Goal: Task Accomplishment & Management: Complete application form

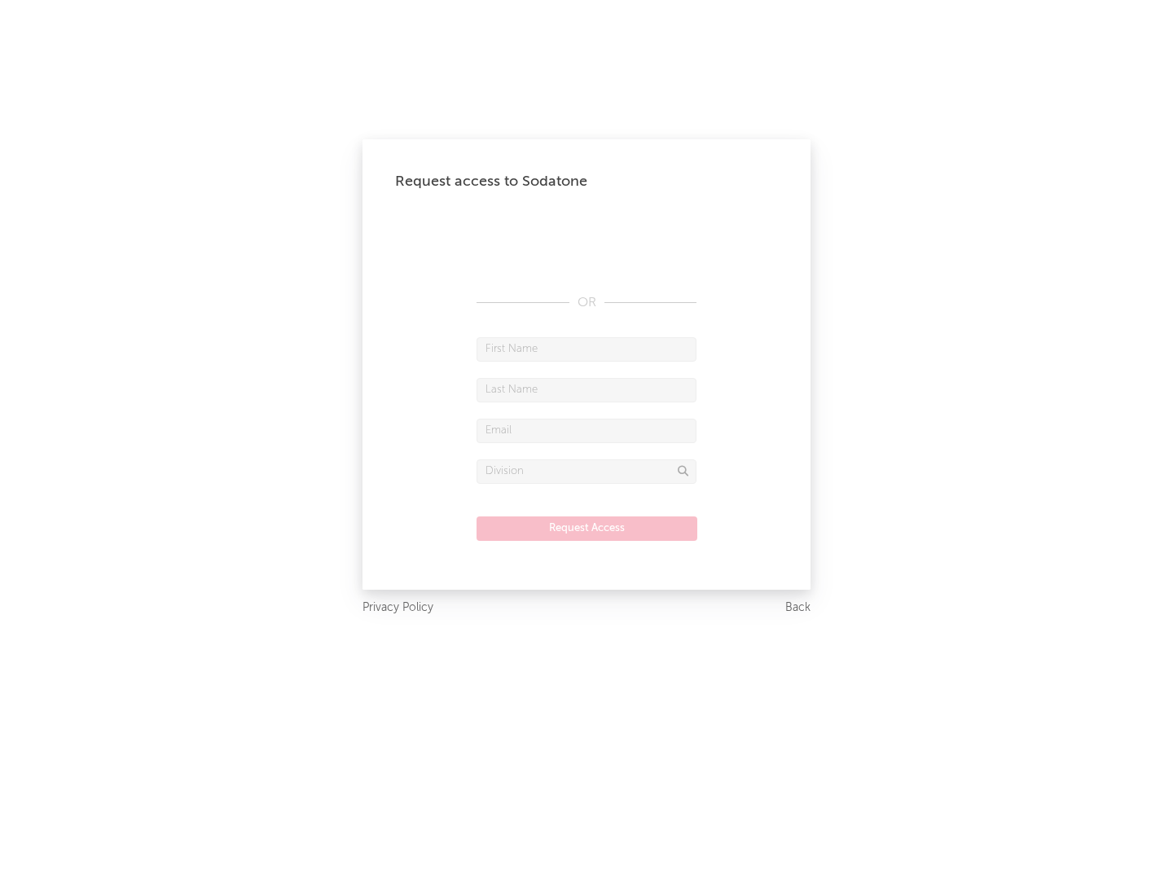
click at [586, 349] on input "text" at bounding box center [586, 349] width 220 height 24
type input "[PERSON_NAME]"
click at [586, 389] on input "text" at bounding box center [586, 390] width 220 height 24
type input "[PERSON_NAME]"
click at [586, 430] on input "text" at bounding box center [586, 431] width 220 height 24
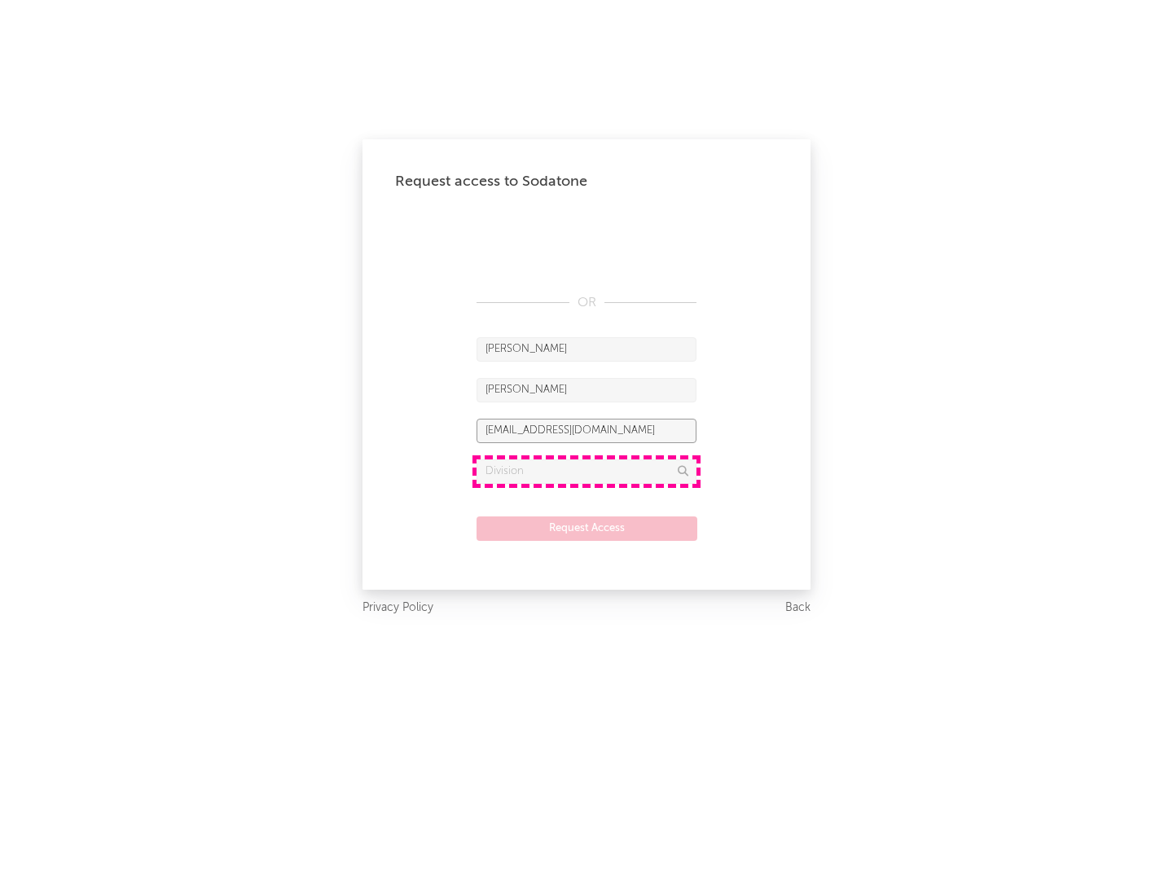
type input "[EMAIL_ADDRESS][DOMAIN_NAME]"
click at [586, 471] on input "text" at bounding box center [586, 471] width 220 height 24
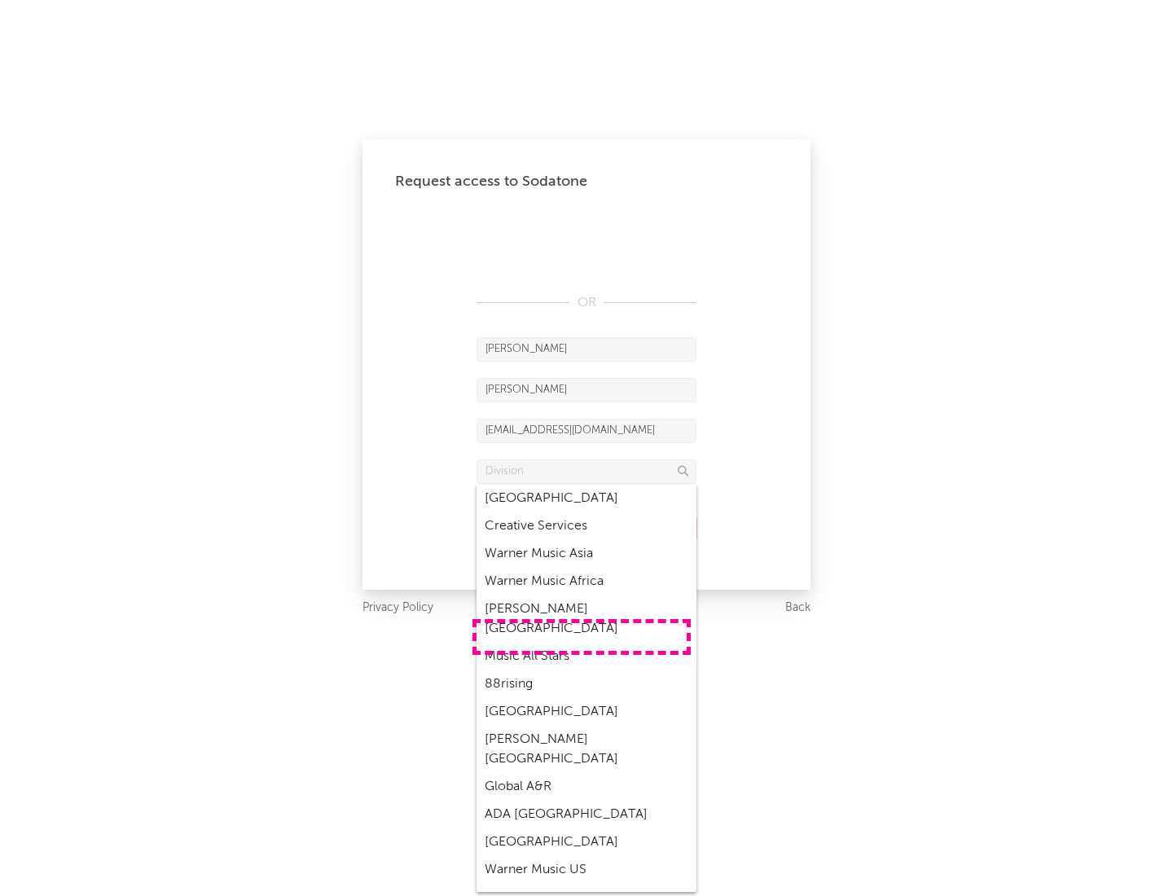
click at [581, 642] on div "Music All Stars" at bounding box center [586, 656] width 220 height 28
type input "Music All Stars"
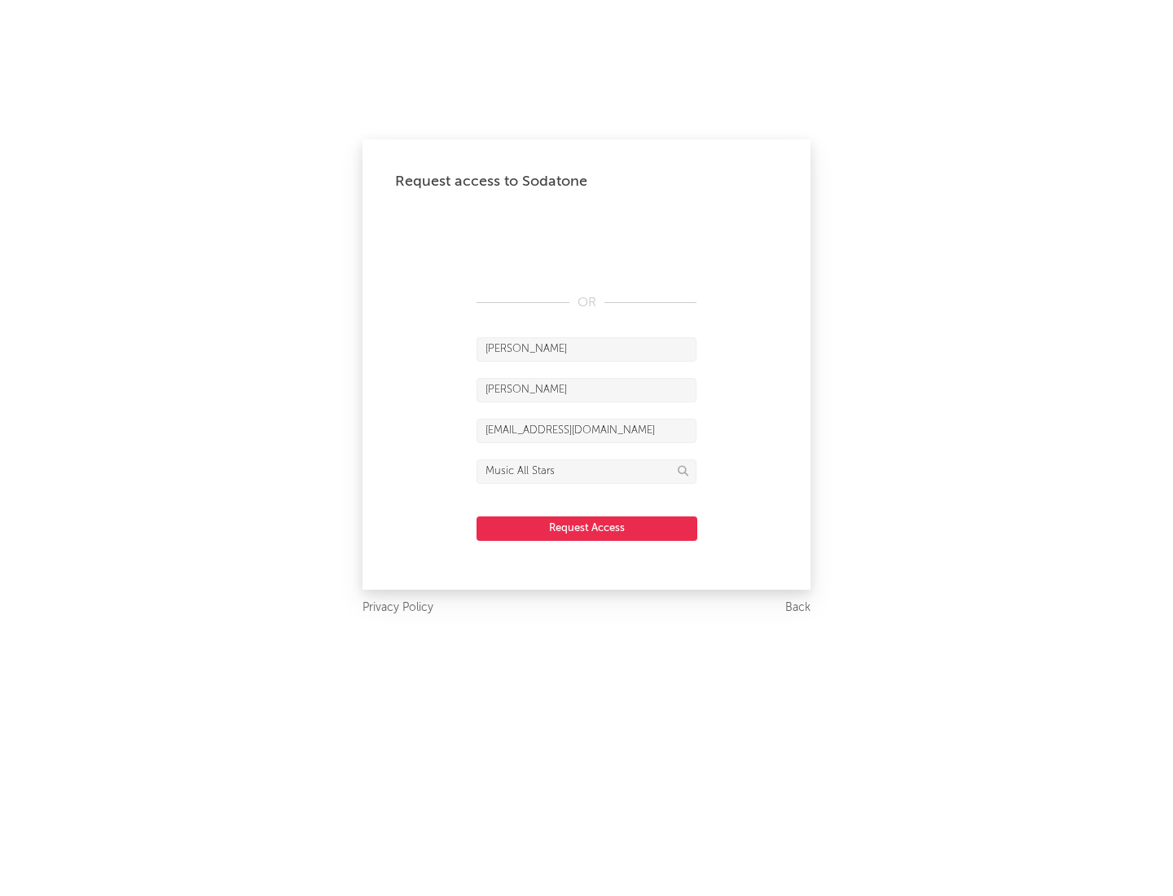
click at [586, 528] on button "Request Access" at bounding box center [586, 528] width 221 height 24
